Goal: Transaction & Acquisition: Purchase product/service

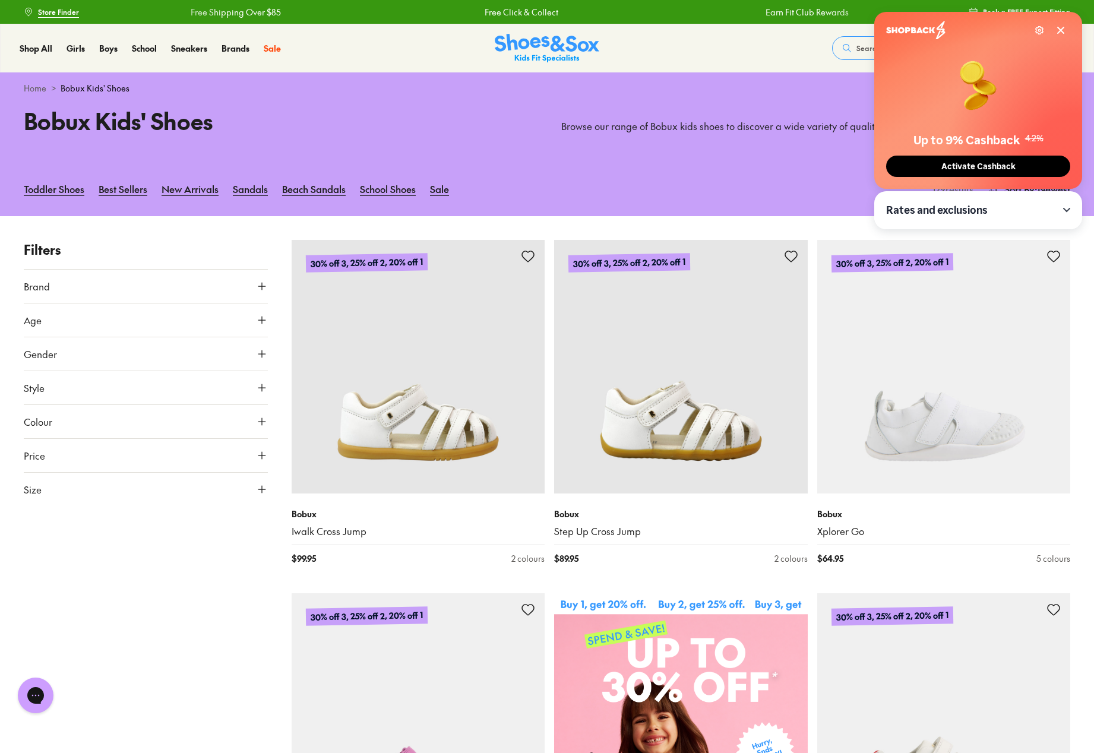
click at [60, 491] on button "Size" at bounding box center [146, 489] width 244 height 33
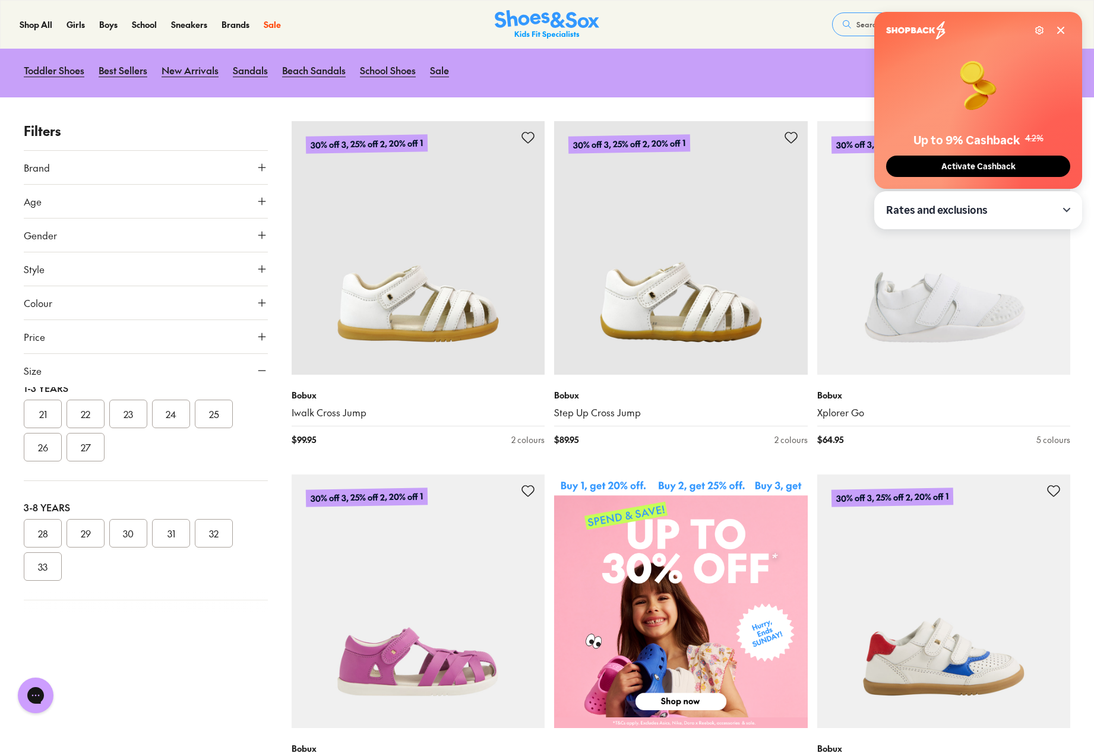
scroll to position [157, 0]
click at [40, 552] on button "33" at bounding box center [43, 553] width 38 height 29
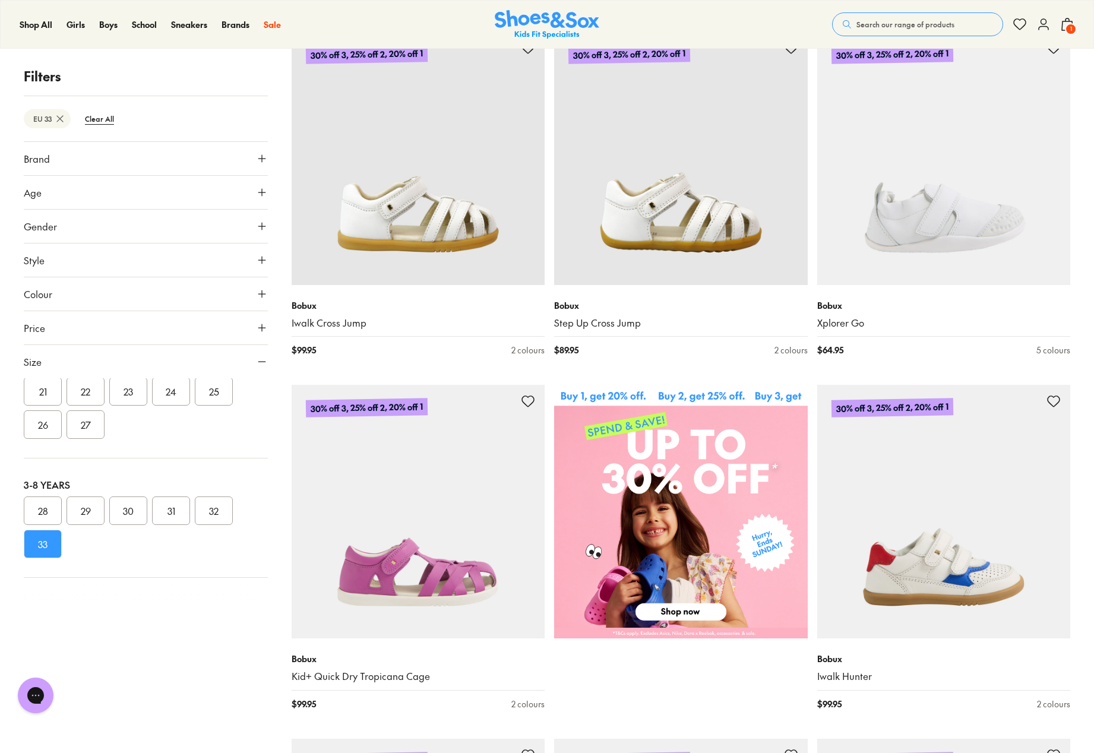
scroll to position [297, 0]
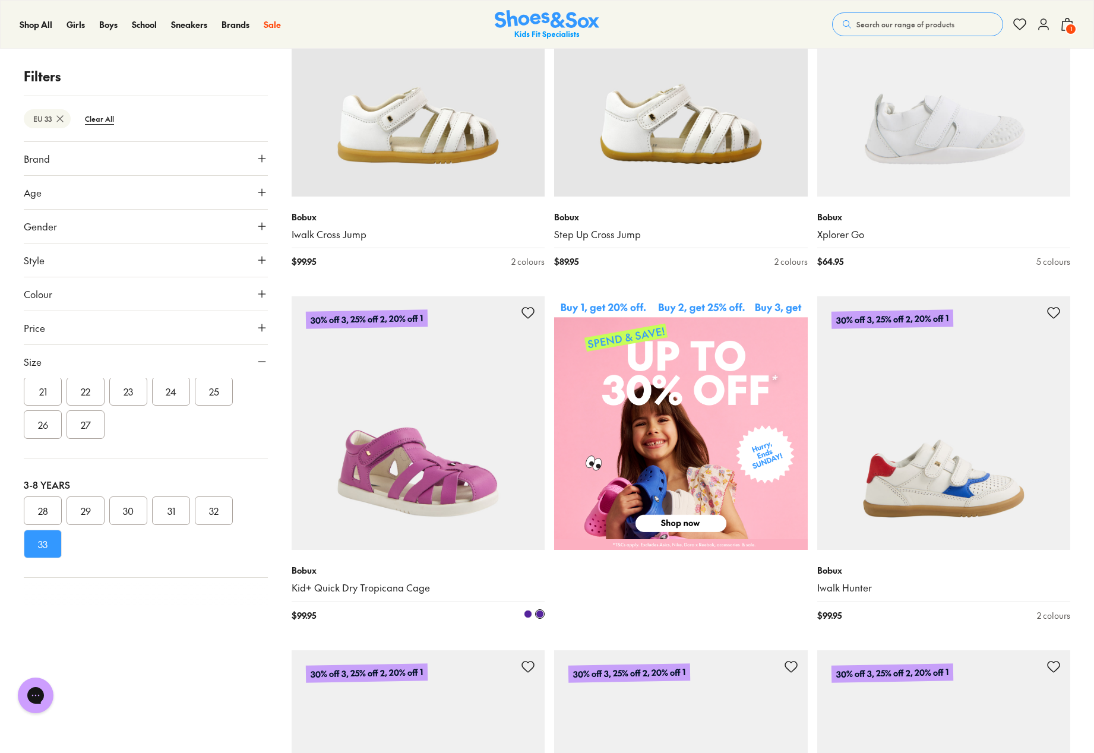
click at [397, 431] on img at bounding box center [419, 423] width 254 height 254
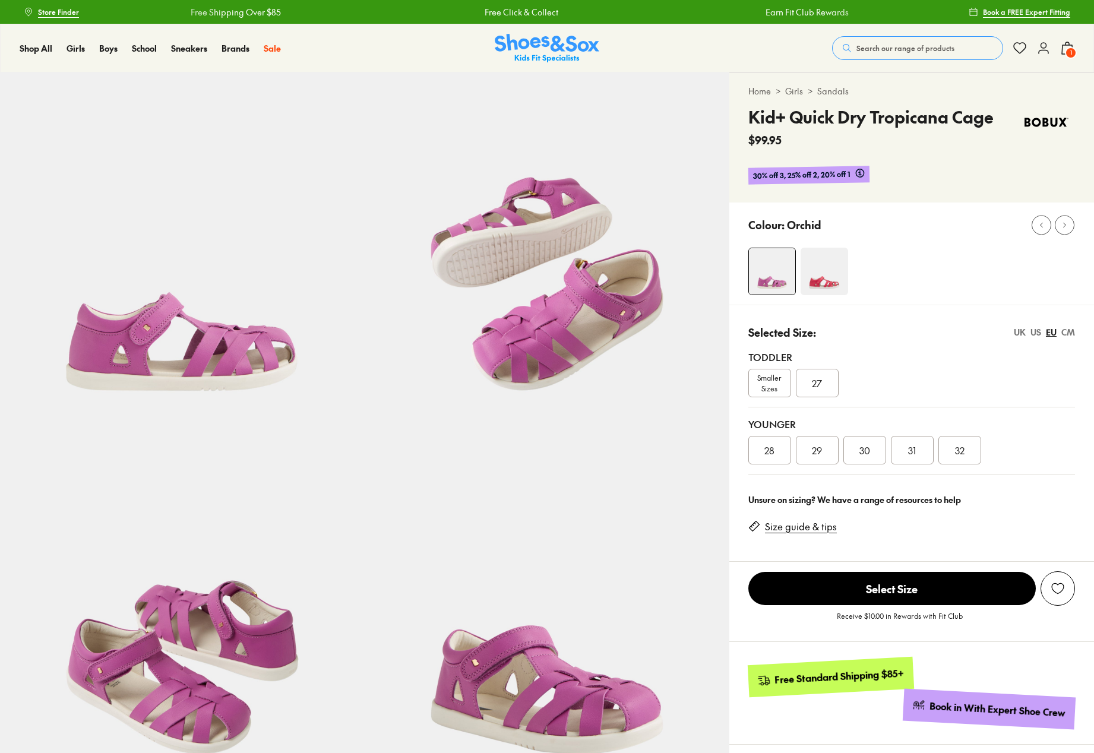
select select "*"
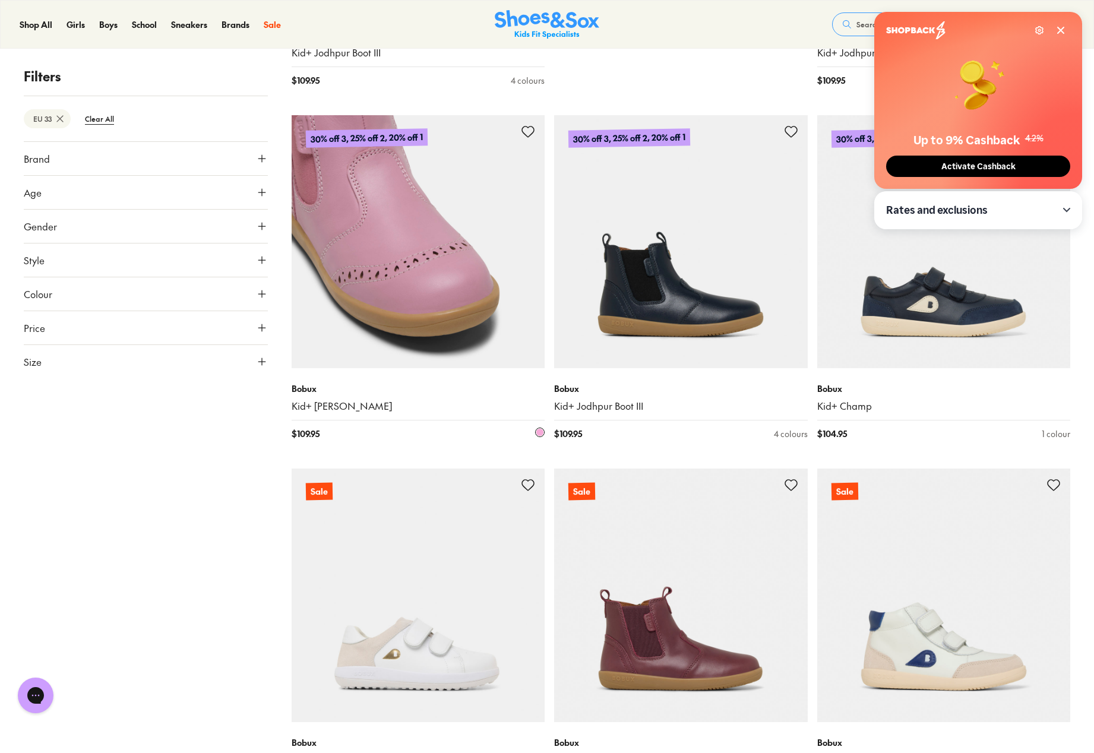
scroll to position [832, 0]
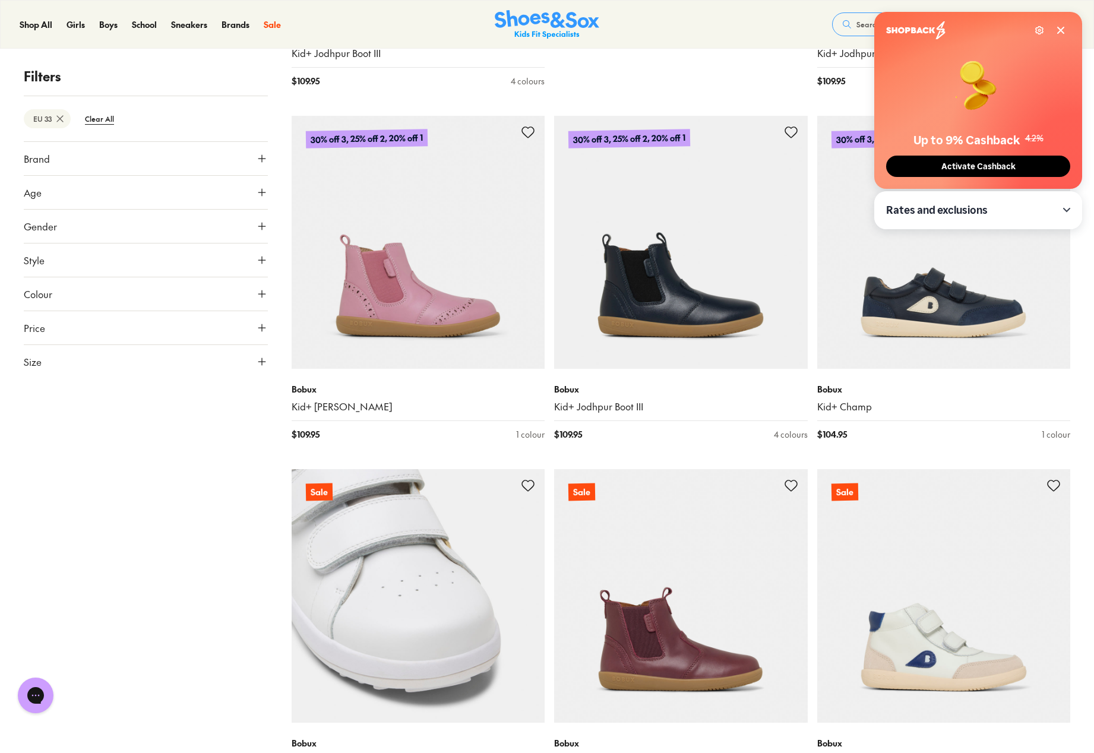
click at [424, 586] on img at bounding box center [419, 596] width 254 height 254
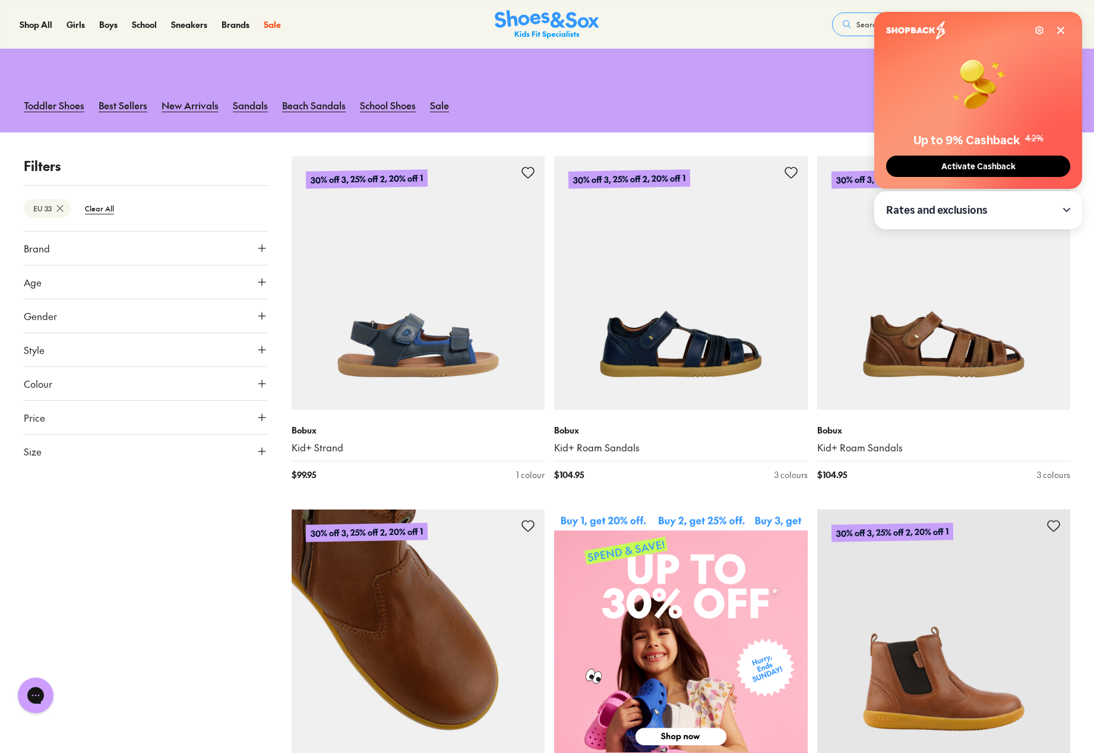
scroll to position [62, 0]
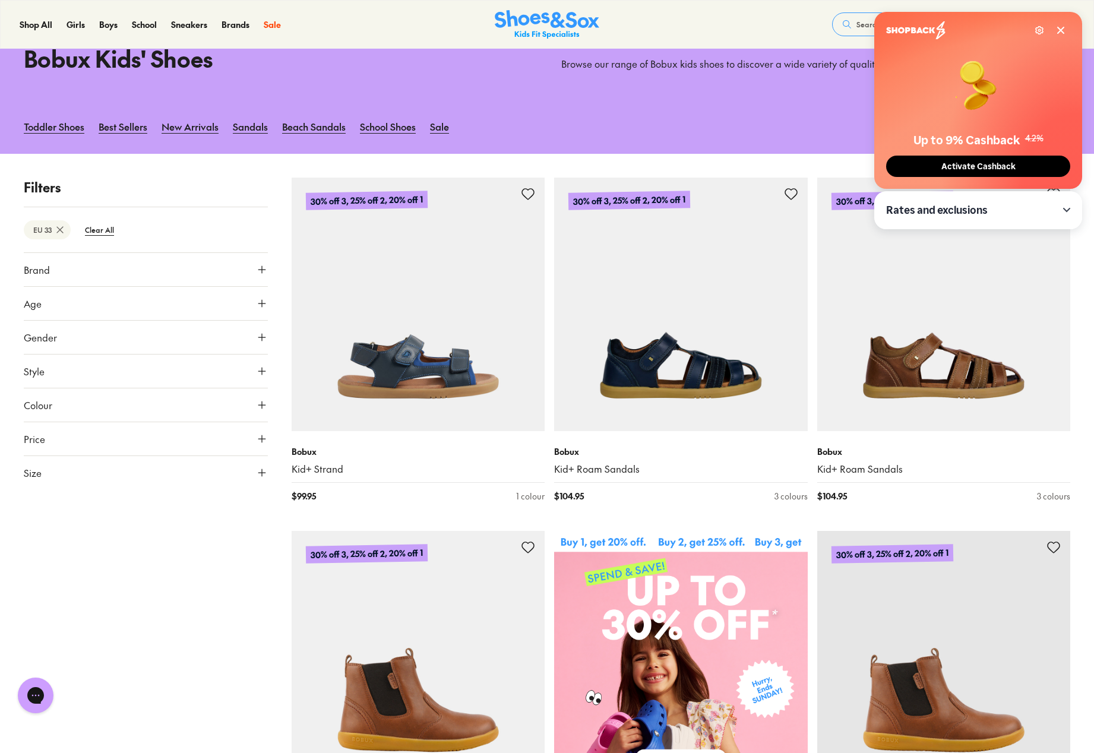
click at [60, 229] on icon at bounding box center [60, 230] width 12 height 12
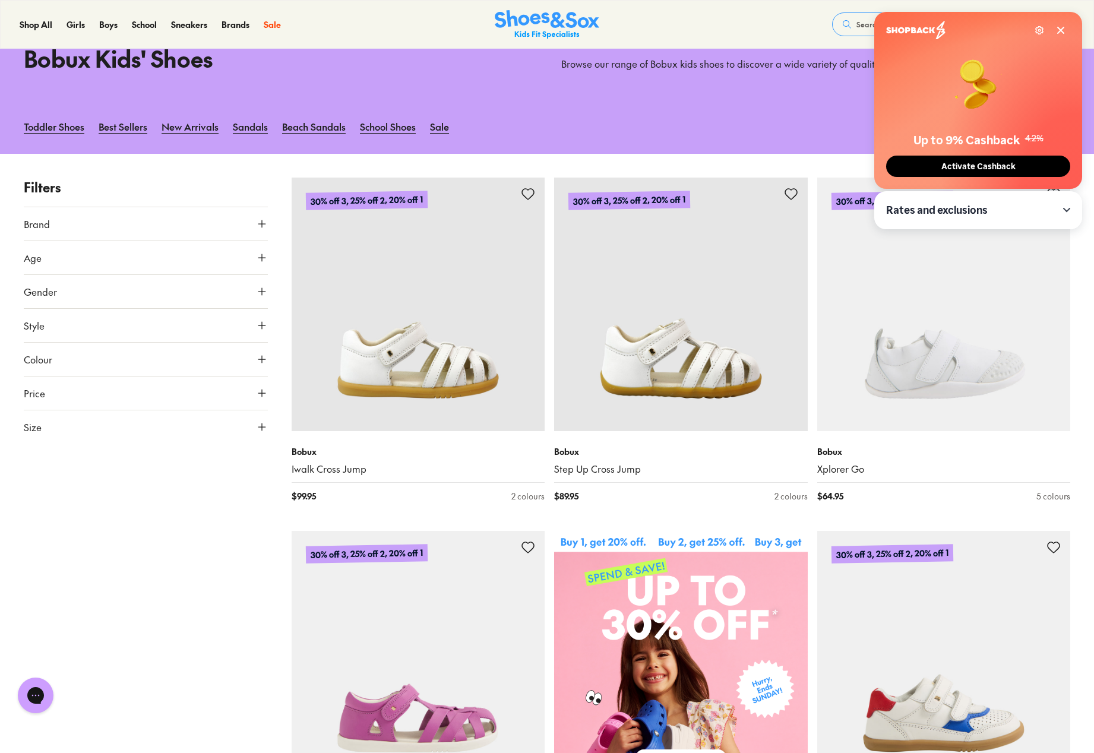
click at [116, 432] on button "Size" at bounding box center [146, 426] width 244 height 33
click at [132, 613] on button "30" at bounding box center [128, 614] width 38 height 29
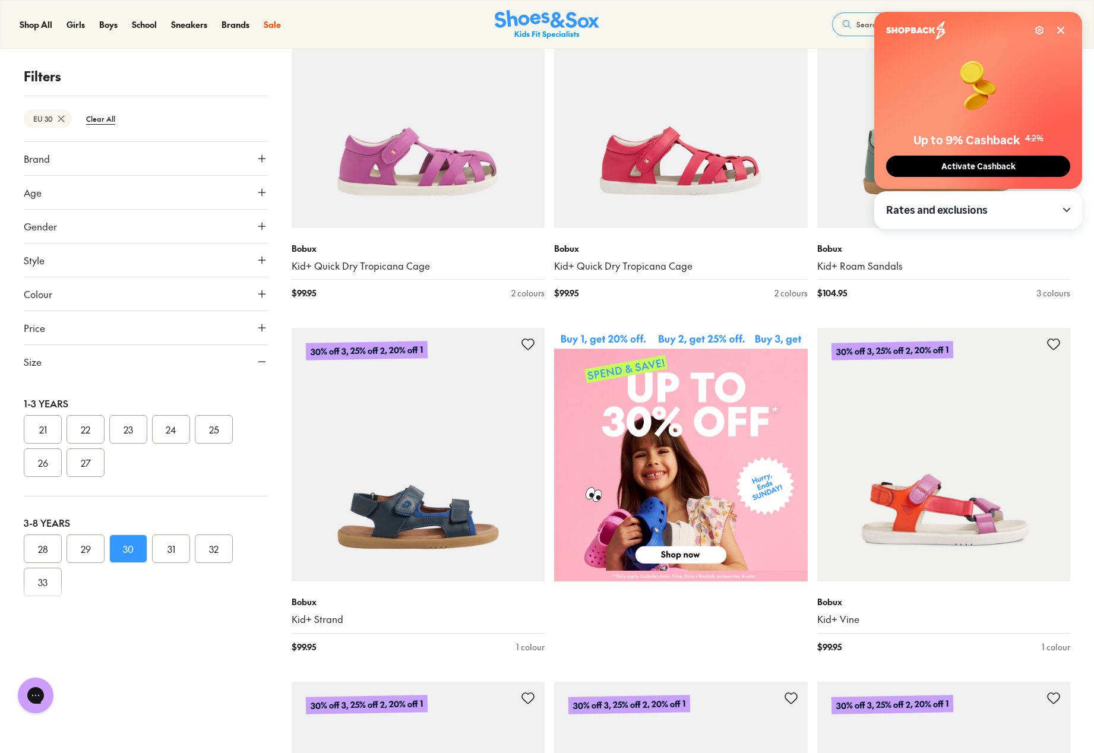
scroll to position [62, 0]
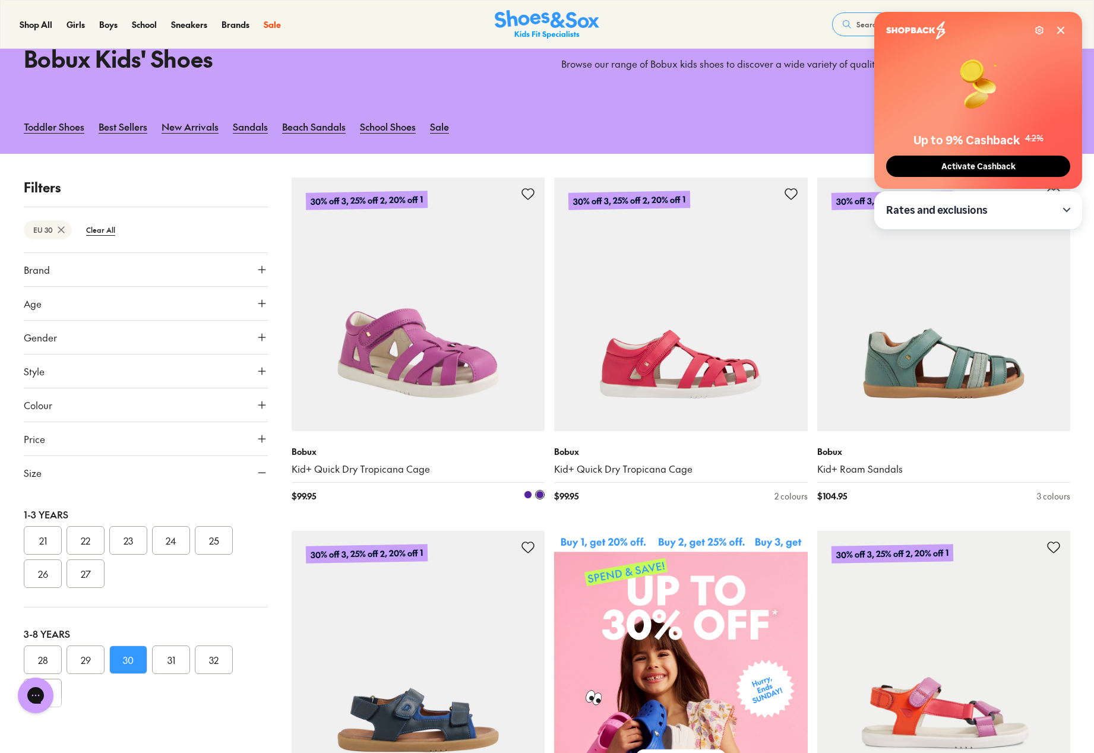
click at [395, 346] on img at bounding box center [419, 305] width 254 height 254
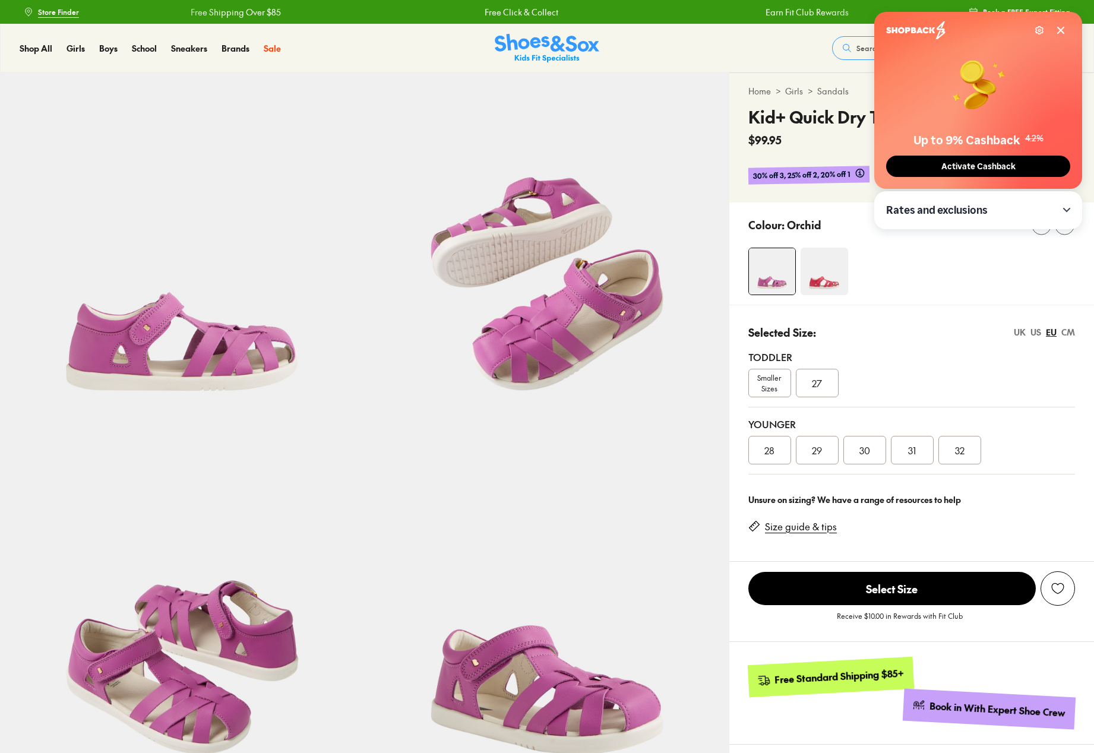
select select "*"
click at [864, 445] on span "30" at bounding box center [864, 450] width 11 height 14
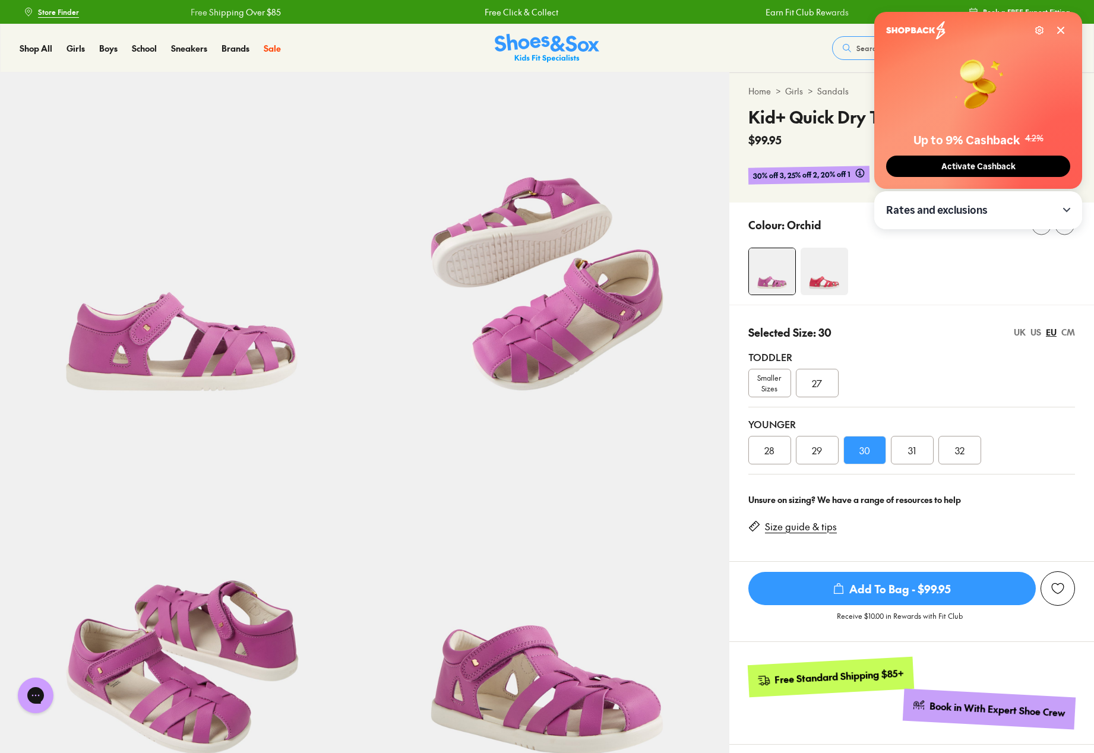
click at [890, 587] on span "Add To Bag - $99.95" at bounding box center [891, 588] width 287 height 33
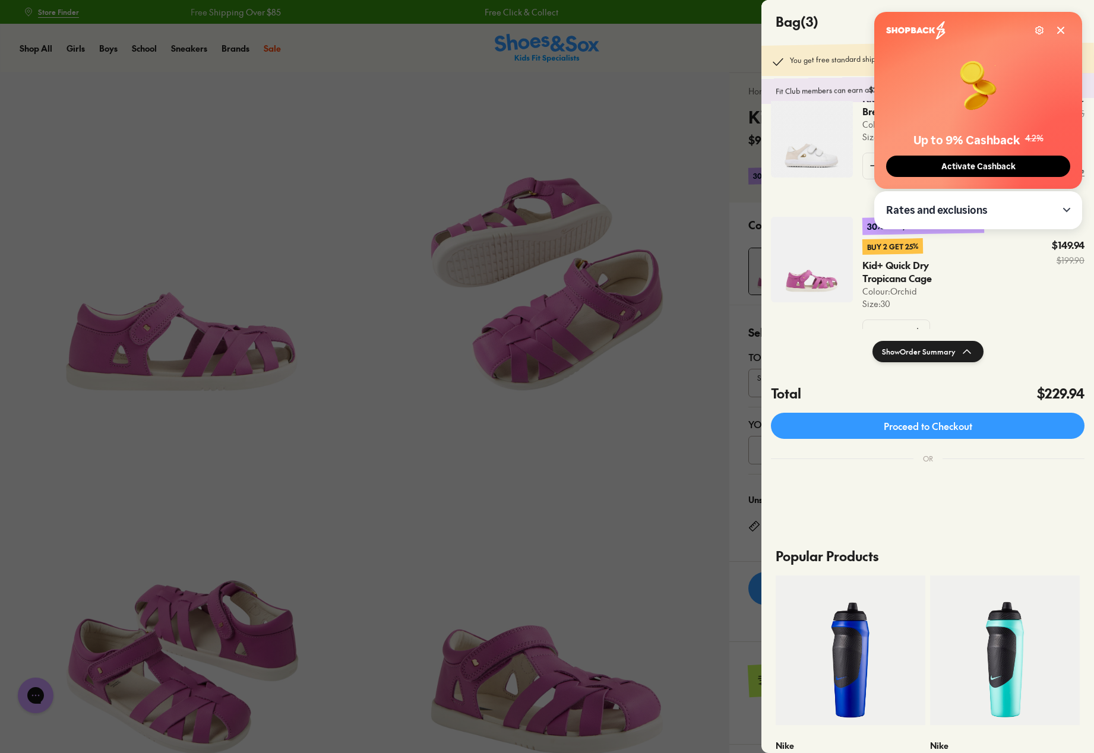
scroll to position [59, 0]
